Goal: Task Accomplishment & Management: Manage account settings

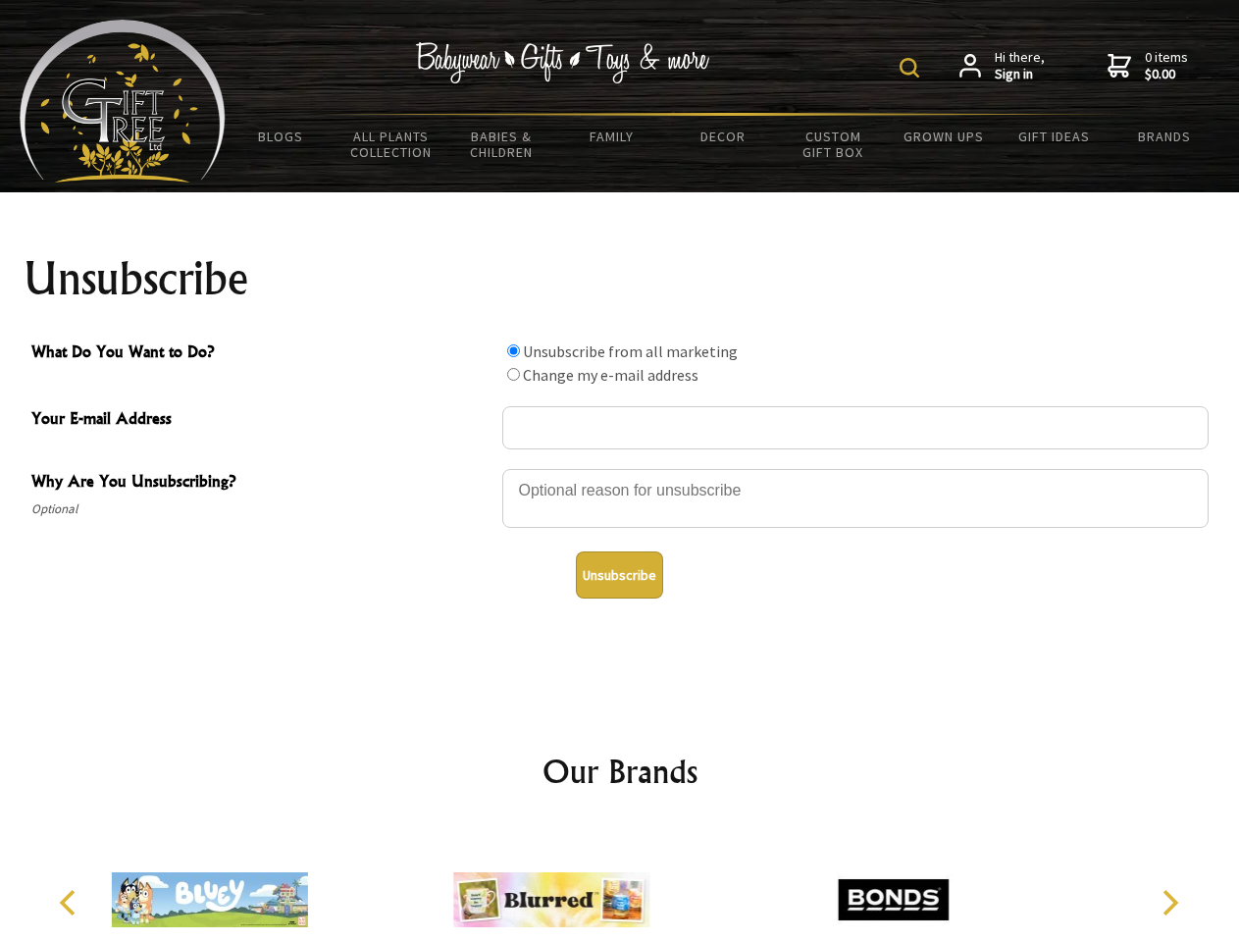
click at [912, 68] on img at bounding box center [910, 68] width 20 height 20
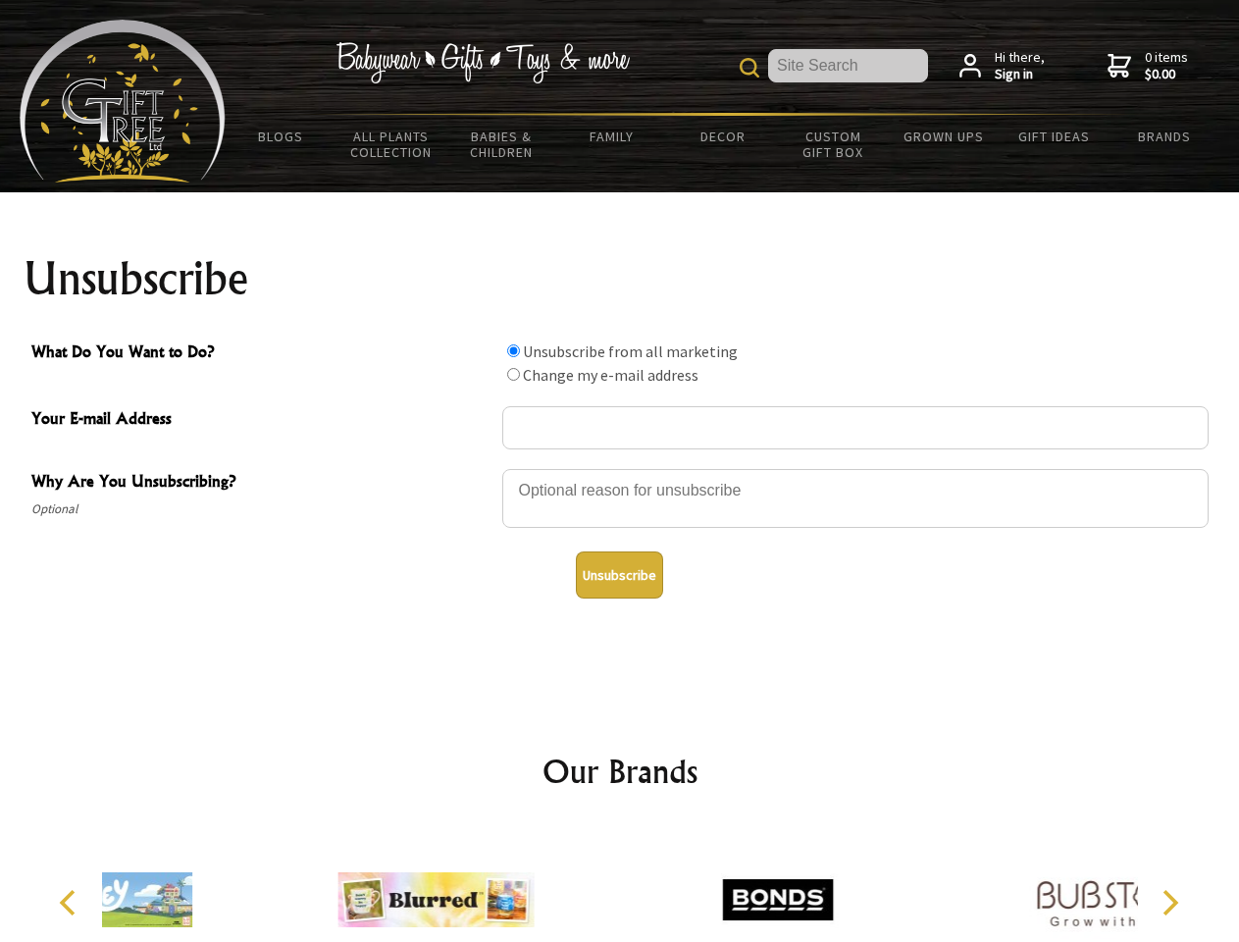
click at [620, 468] on div at bounding box center [855, 501] width 706 height 69
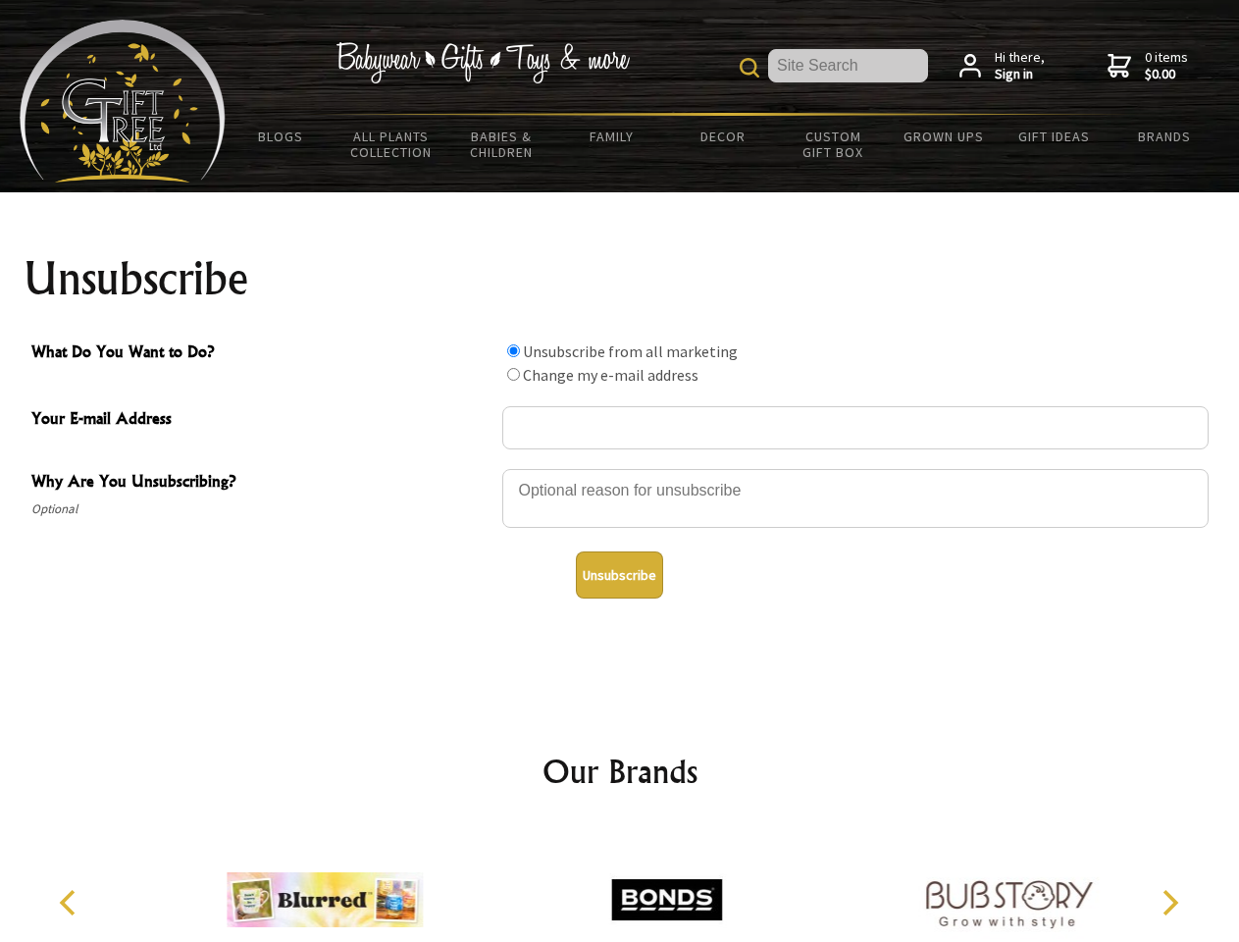
click at [513, 350] on input "What Do You Want to Do?" at bounding box center [513, 350] width 13 height 13
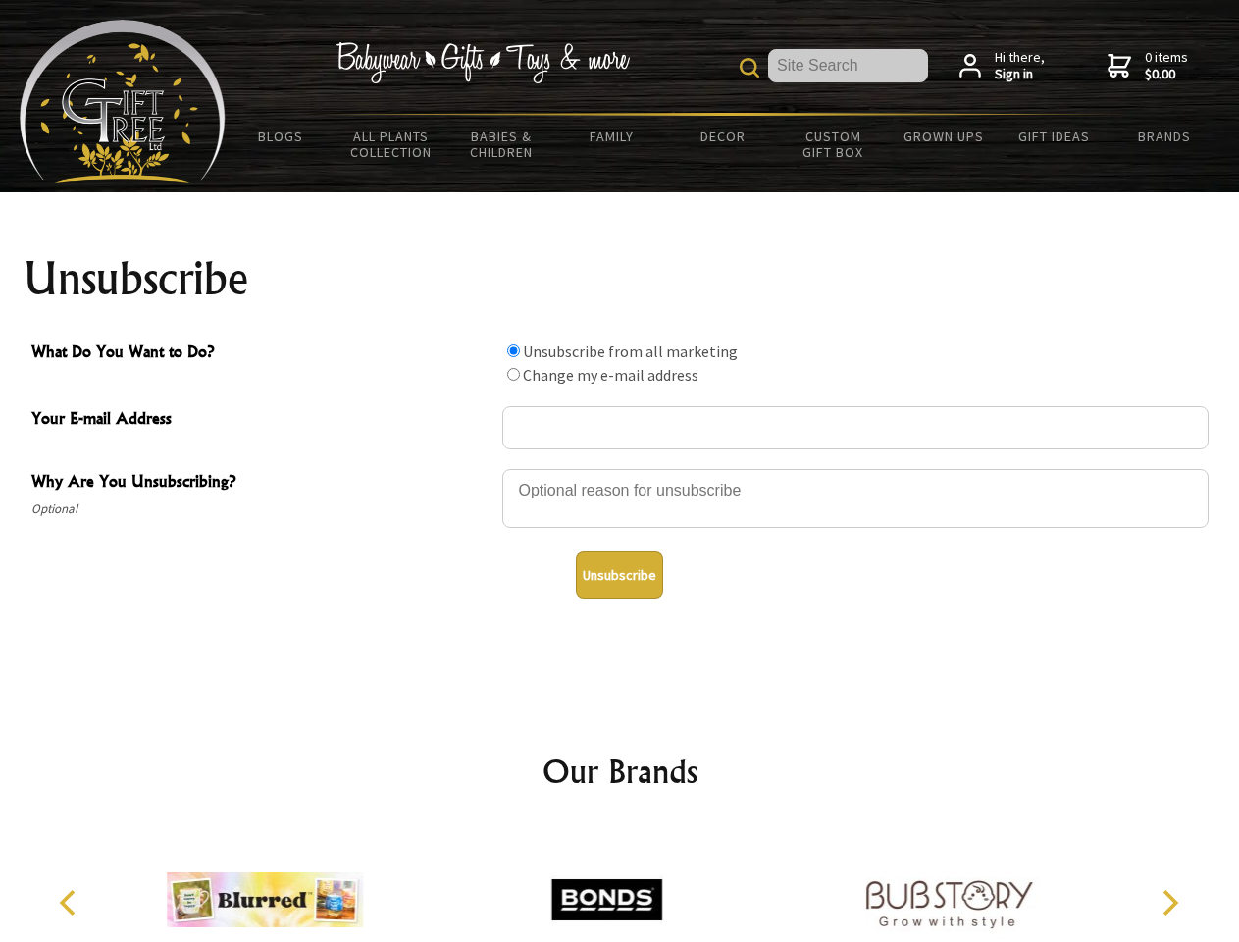
click at [513, 374] on input "What Do You Want to Do?" at bounding box center [513, 374] width 13 height 13
click at [619, 575] on button "Unsubscribe" at bounding box center [619, 574] width 87 height 47
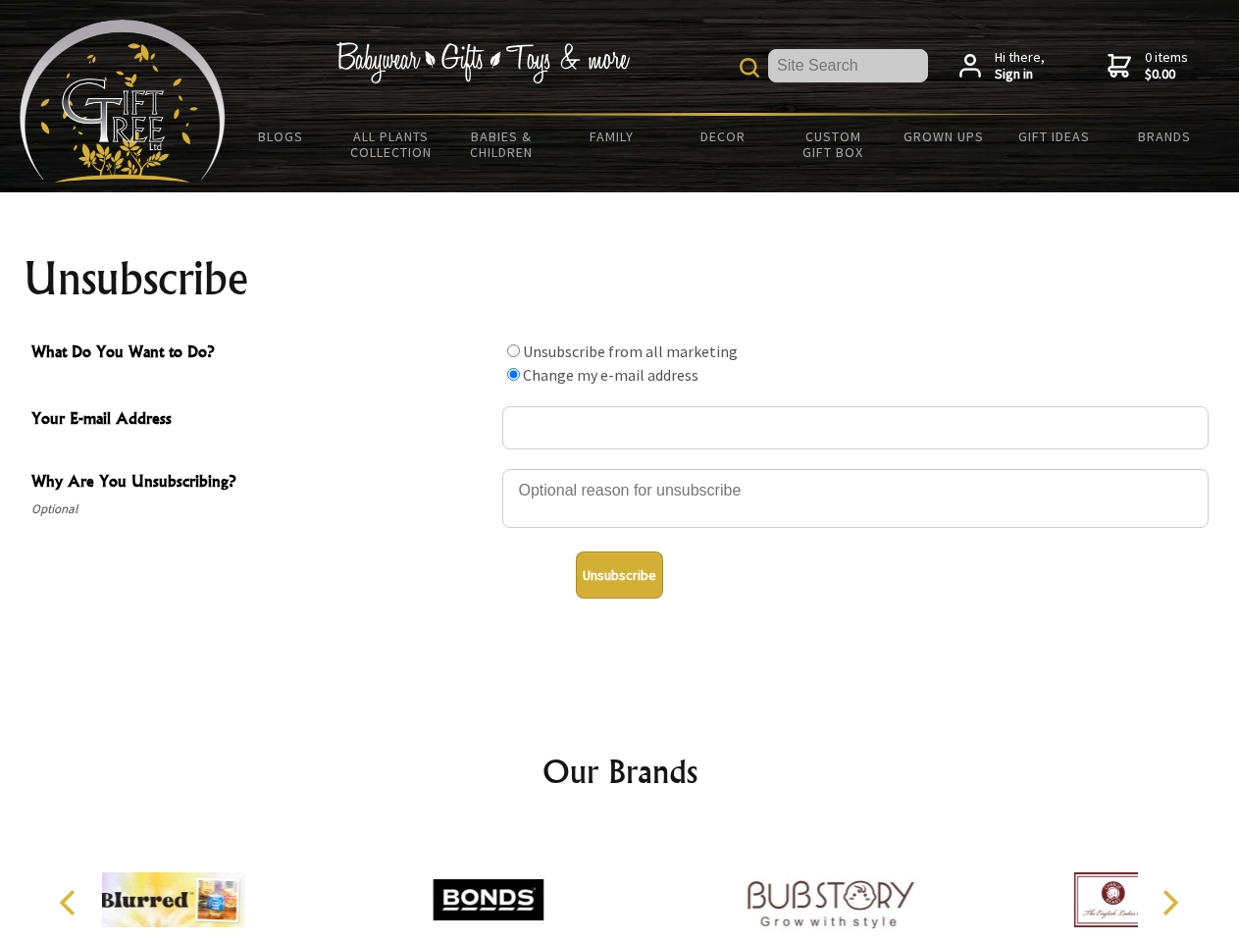
radio input "true"
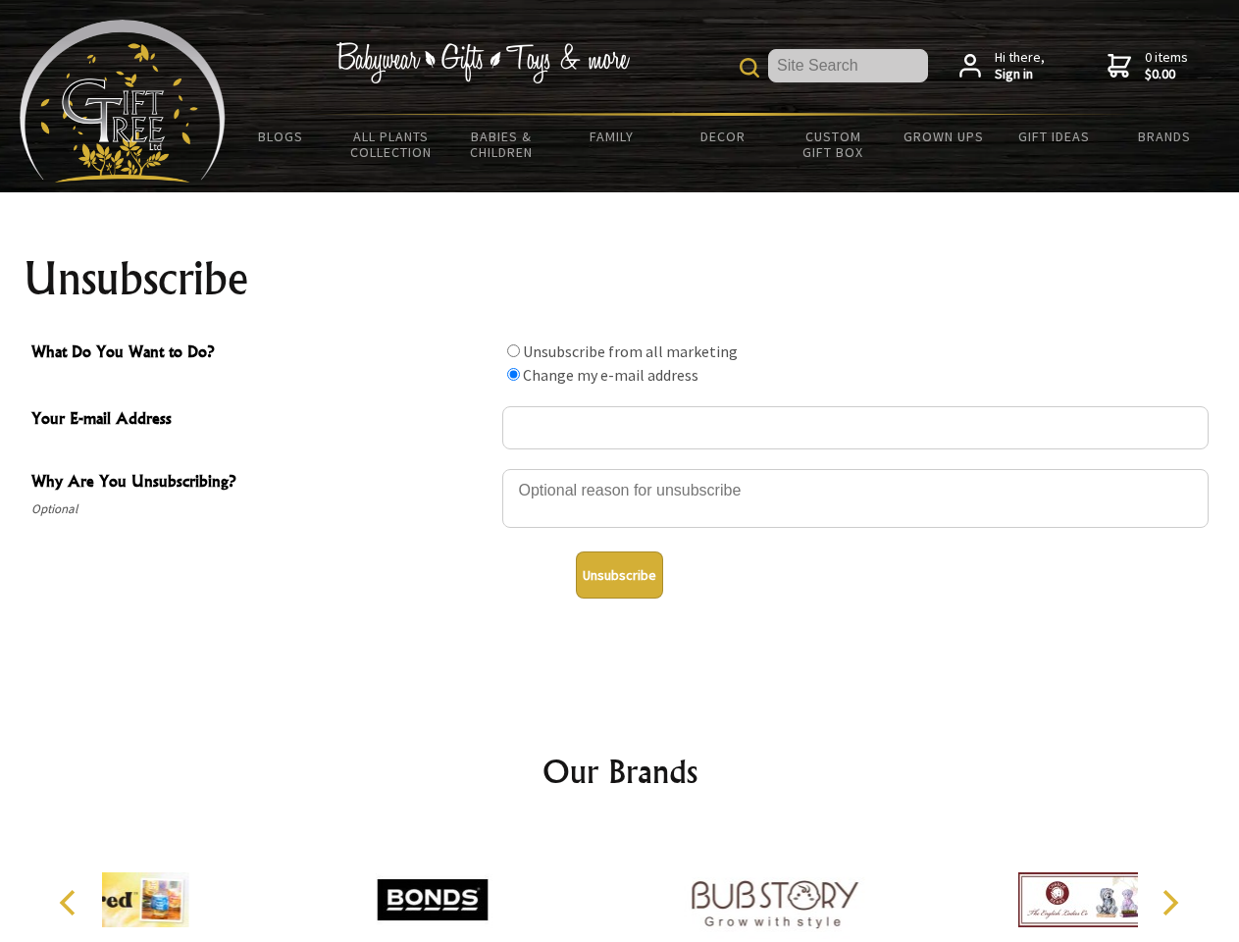
click at [71, 902] on icon "Previous" at bounding box center [70, 903] width 26 height 26
click at [1169, 902] on icon "Next" at bounding box center [1169, 903] width 26 height 26
